Goal: Task Accomplishment & Management: Use online tool/utility

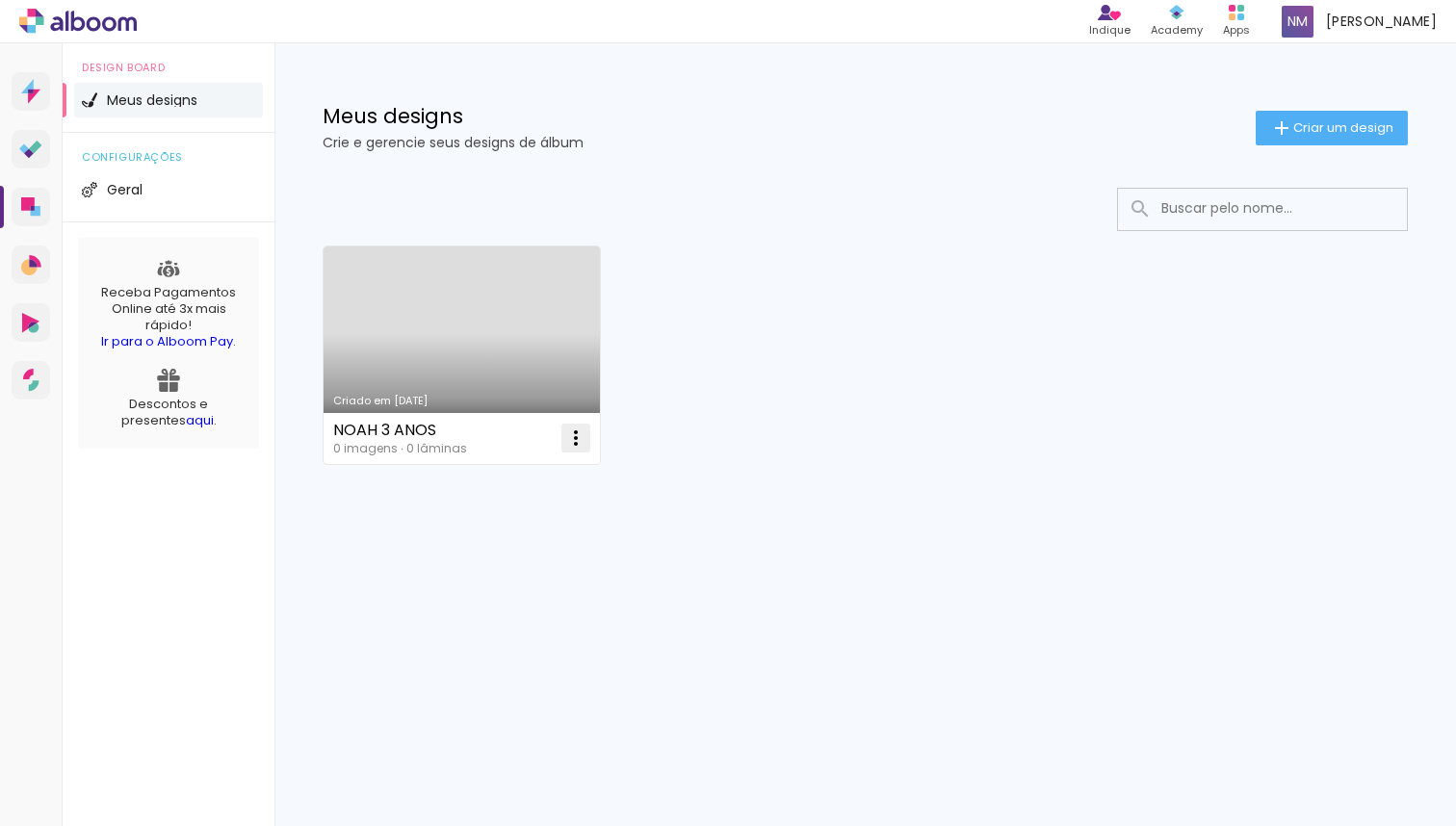
click at [559, 437] on paper-icon-button at bounding box center [575, 438] width 38 height 38
click at [485, 576] on paper-item "Excluir" at bounding box center [498, 564] width 189 height 38
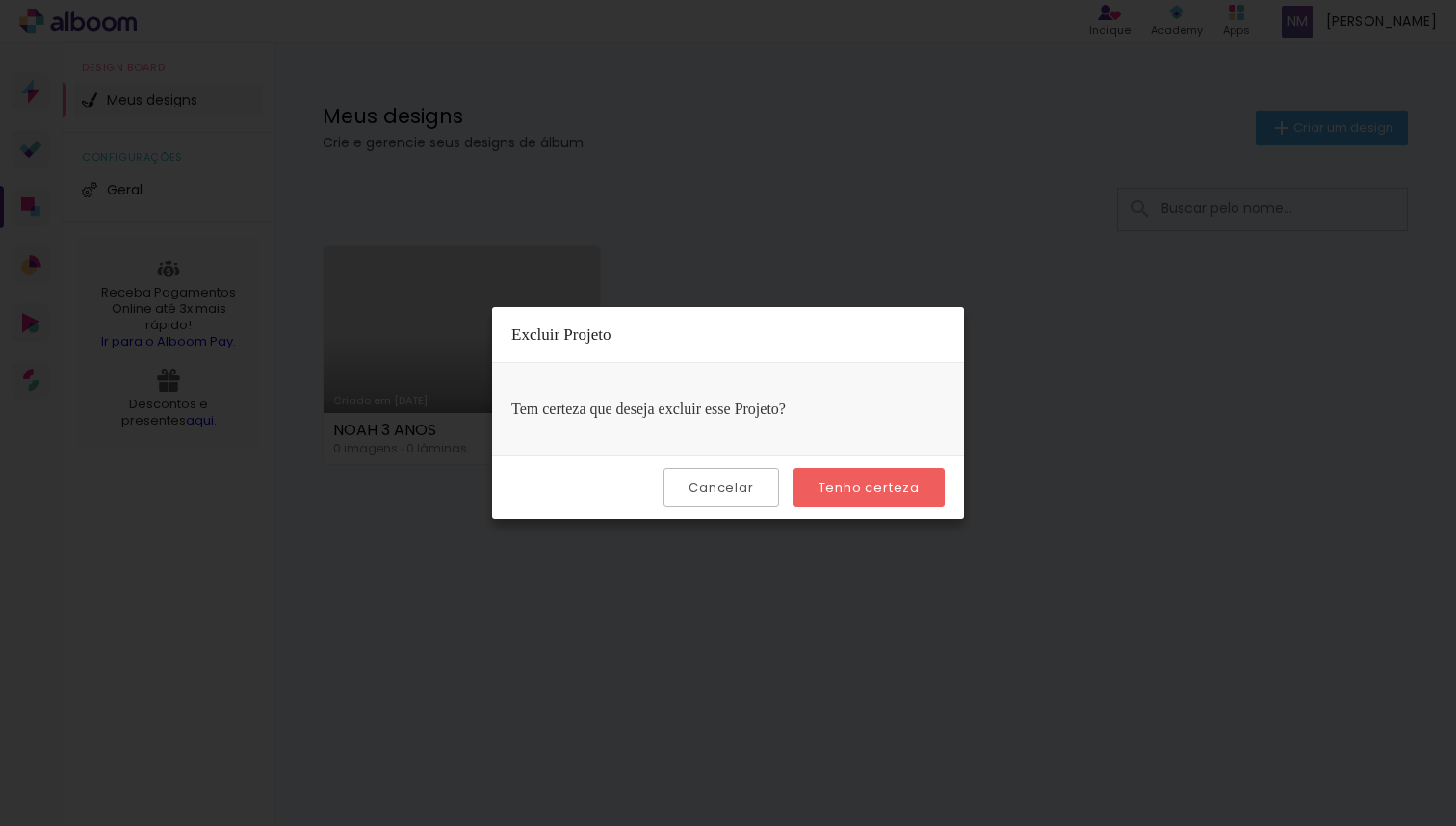
click at [0, 0] on slot "Tenho certeza" at bounding box center [0, 0] width 0 height 0
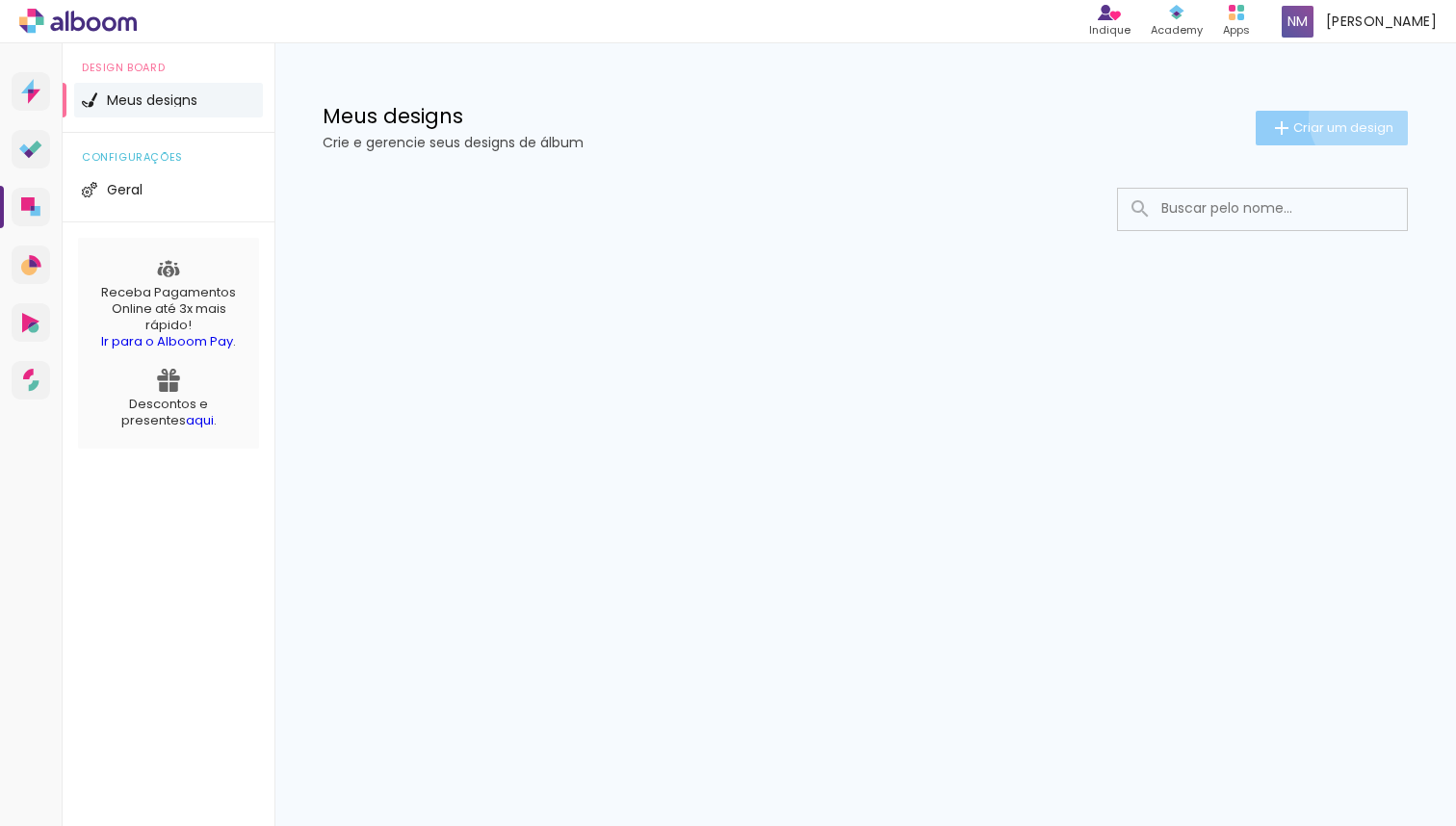
click at [1365, 118] on paper-button "Criar um design" at bounding box center [1331, 128] width 152 height 34
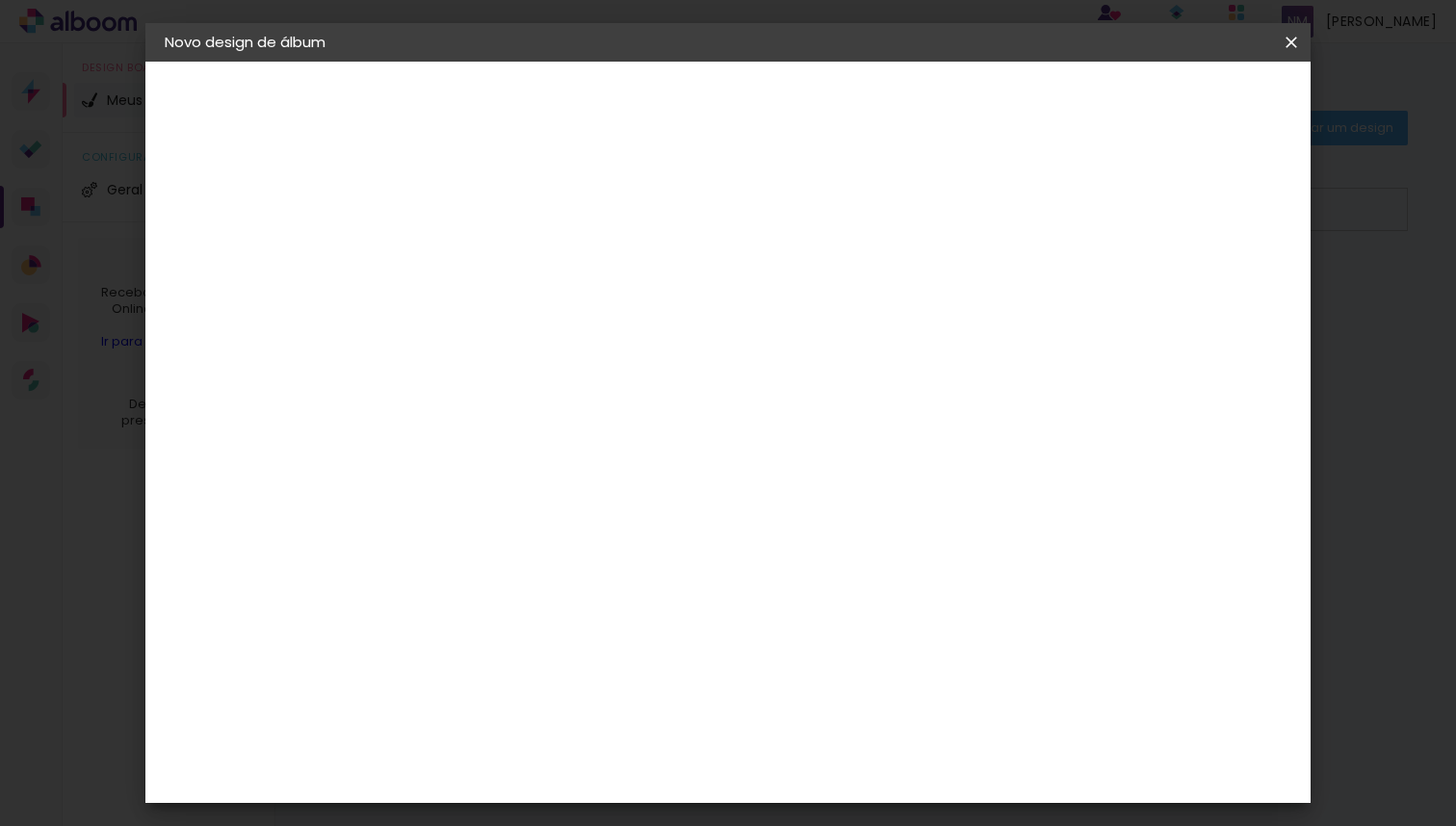
click at [480, 247] on input at bounding box center [480, 258] width 0 height 29
type input "FRANCISCO"
type paper-input "FRANCISCO"
click at [677, 87] on paper-button "Avançar" at bounding box center [630, 101] width 94 height 32
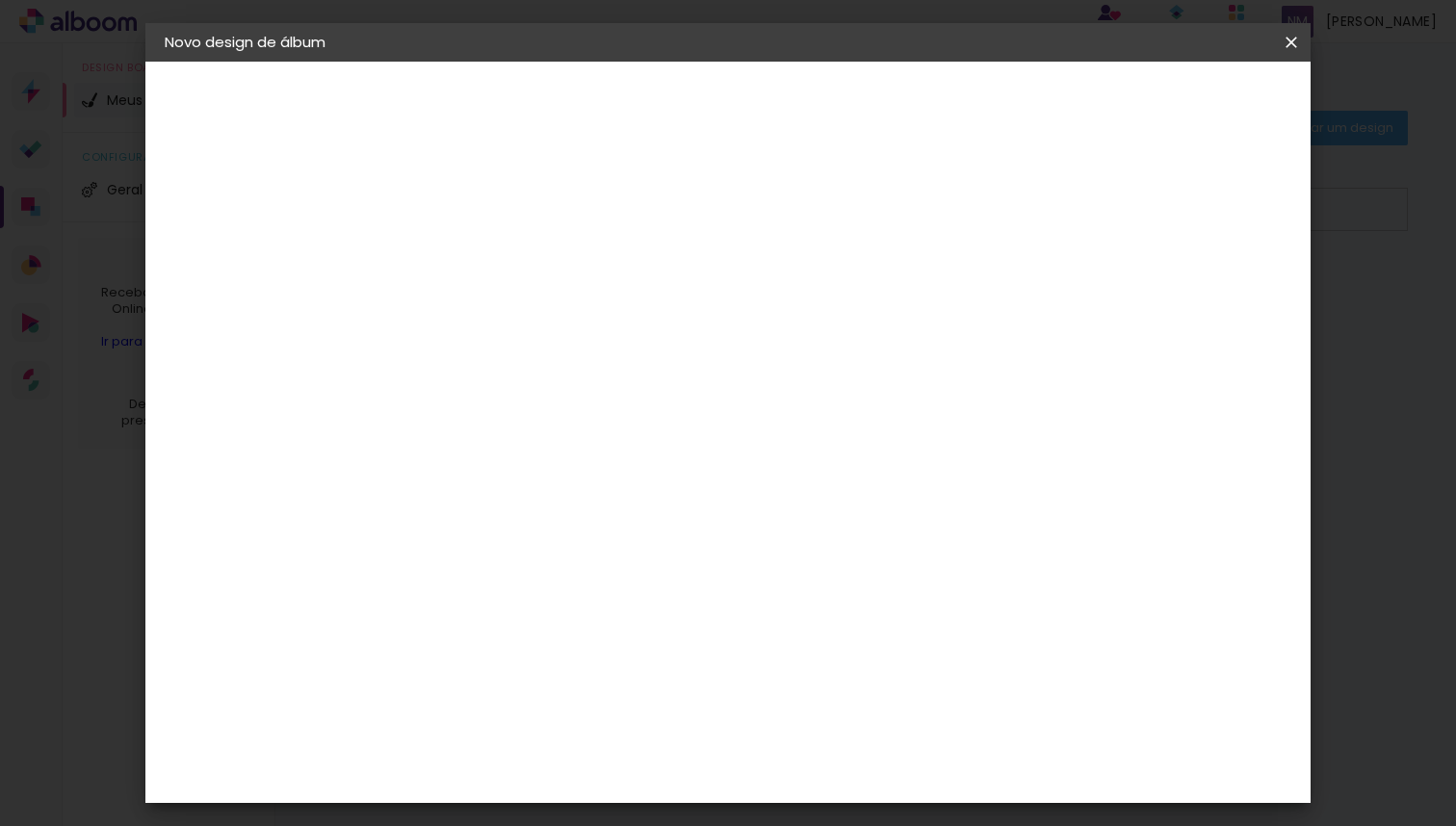
click at [0, 0] on slot "Tamanho Livre" at bounding box center [0, 0] width 0 height 0
